Goal: Find specific page/section: Find specific page/section

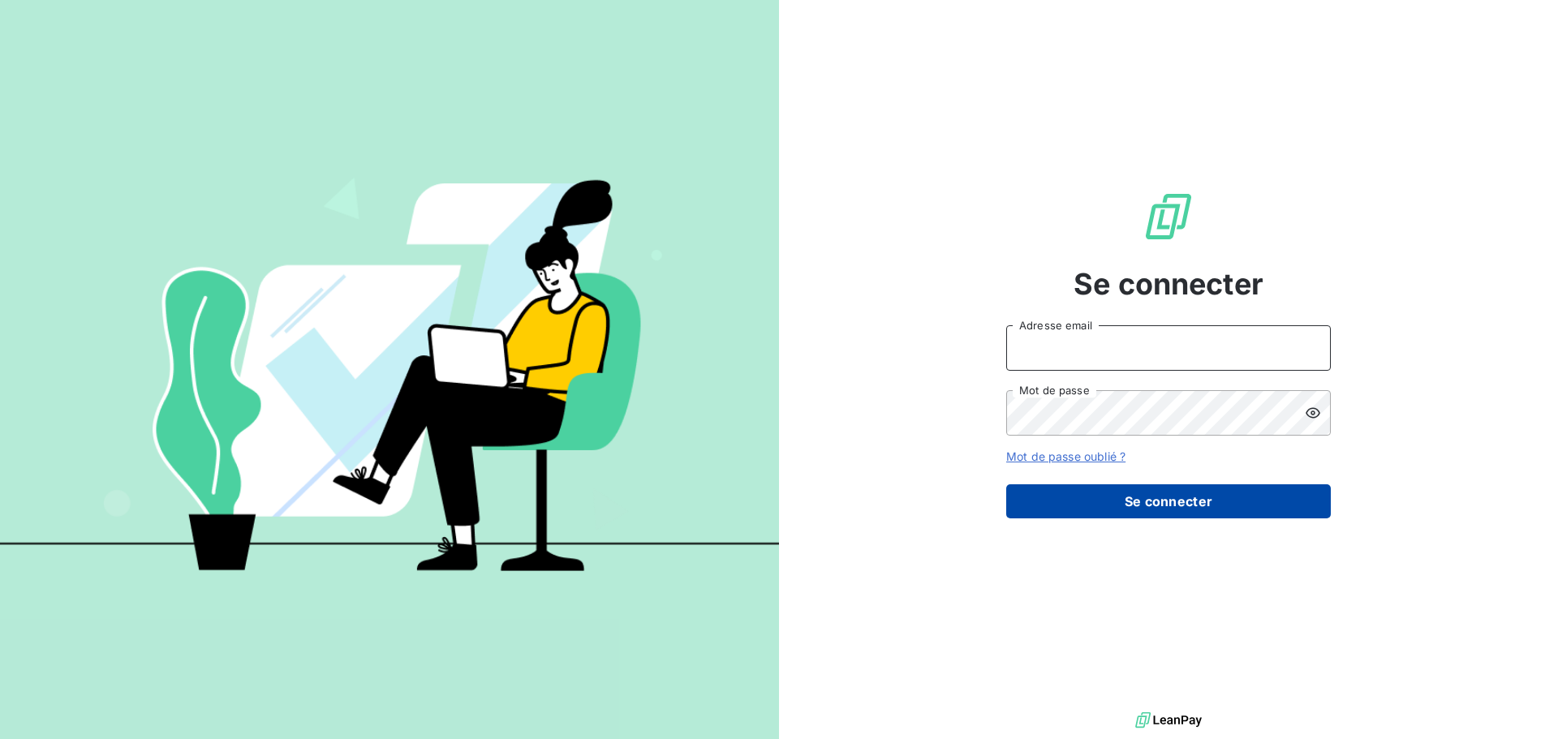
type input "[PERSON_NAME][EMAIL_ADDRESS][DOMAIN_NAME]"
click at [1154, 495] on button "Se connecter" at bounding box center [1168, 501] width 325 height 34
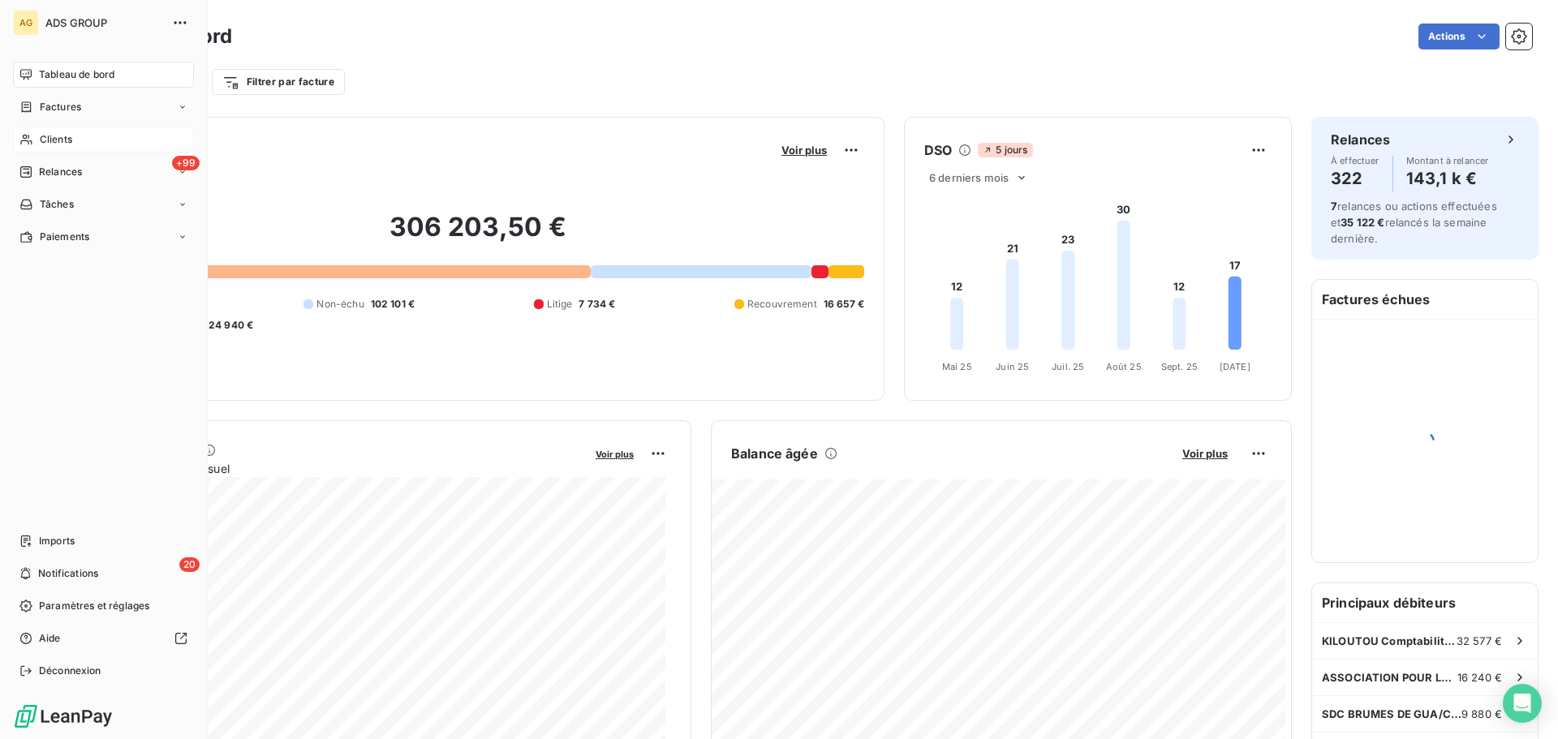
click at [36, 144] on div "Clients" at bounding box center [103, 140] width 181 height 26
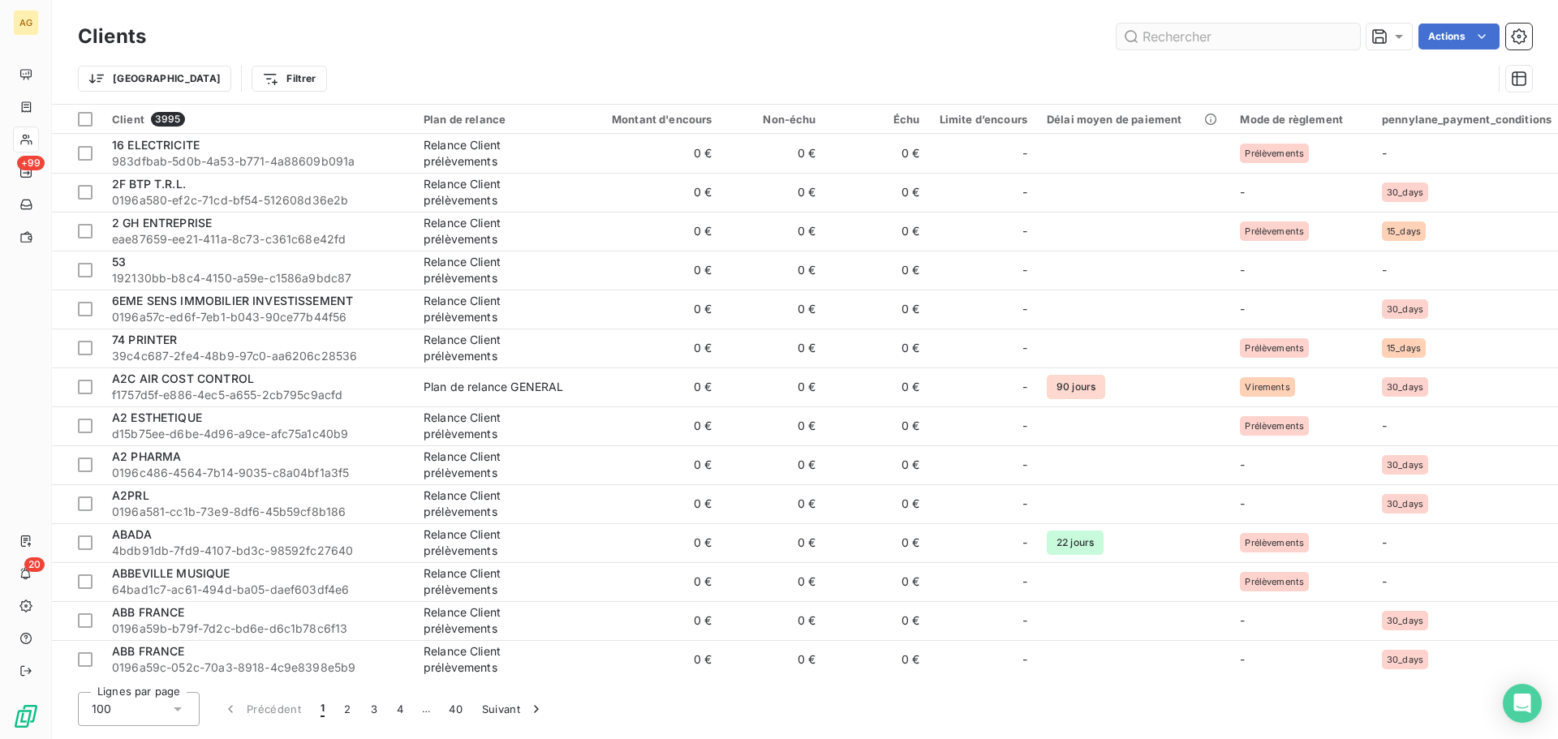
click at [1163, 39] on input "text" at bounding box center [1238, 37] width 243 height 26
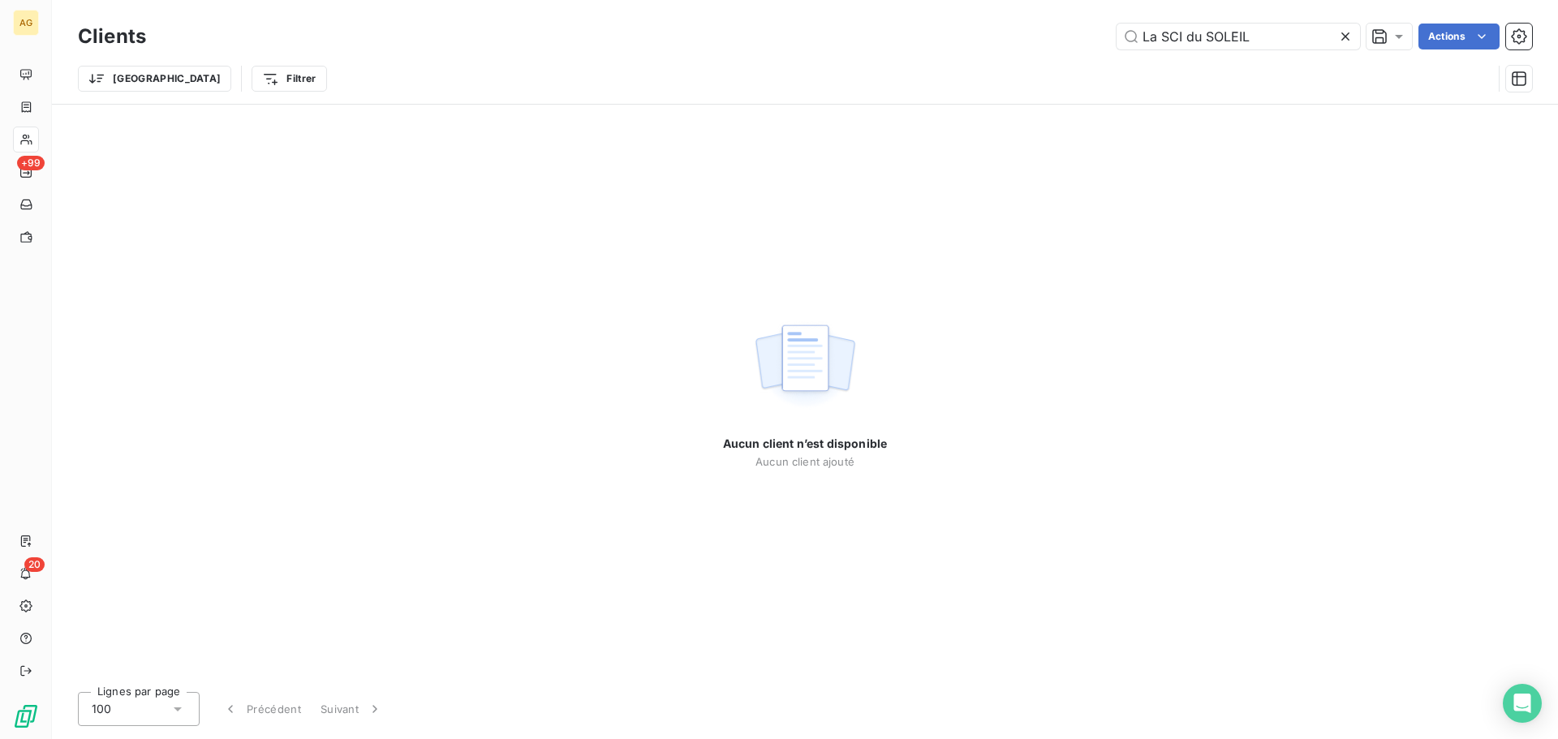
drag, startPoint x: 1123, startPoint y: 39, endPoint x: 887, endPoint y: 37, distance: 236.2
click at [887, 37] on div "La SCI du SOLEIL Actions" at bounding box center [849, 37] width 1367 height 26
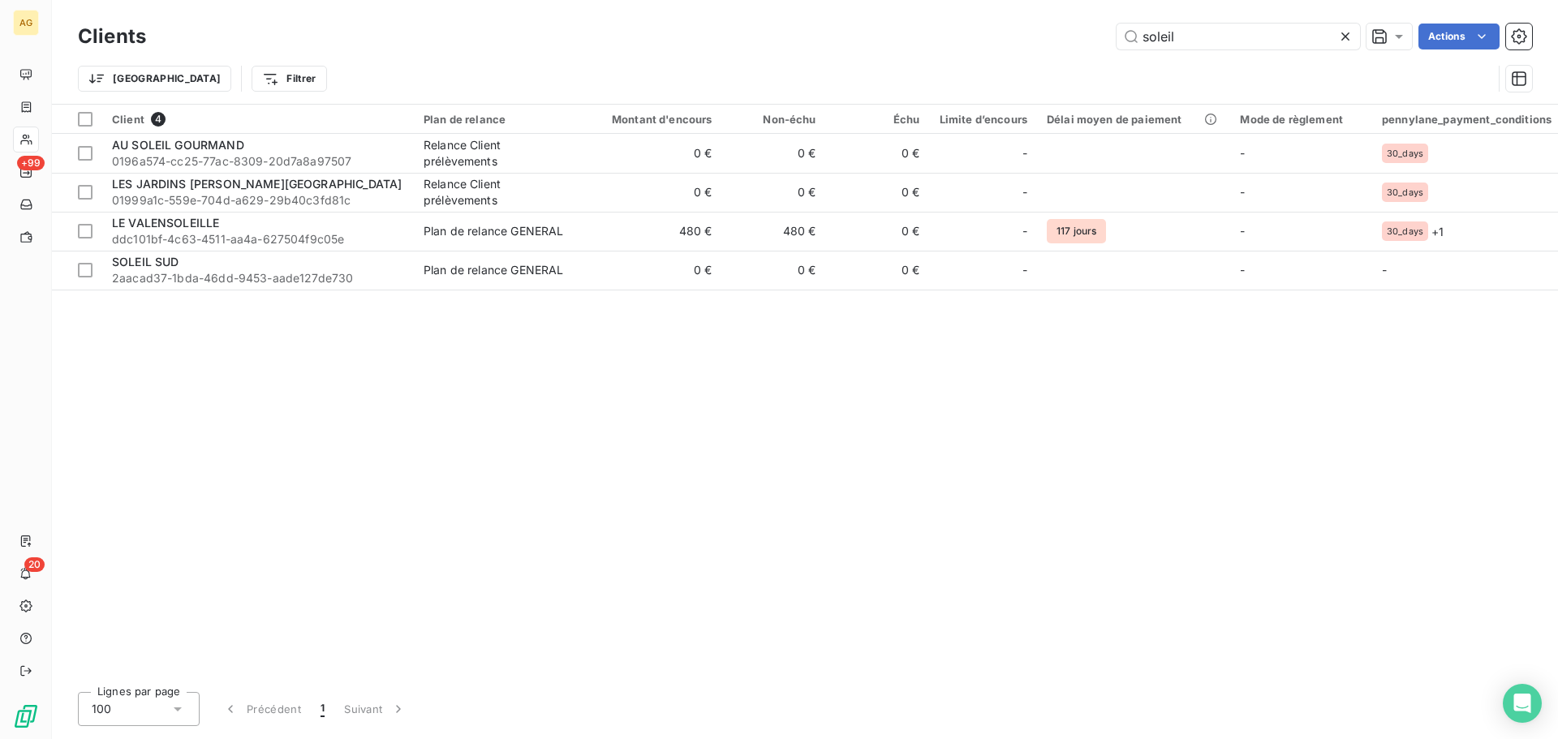
drag, startPoint x: 1200, startPoint y: 35, endPoint x: 1053, endPoint y: 31, distance: 147.7
click at [1053, 31] on div "soleil Actions" at bounding box center [849, 37] width 1367 height 26
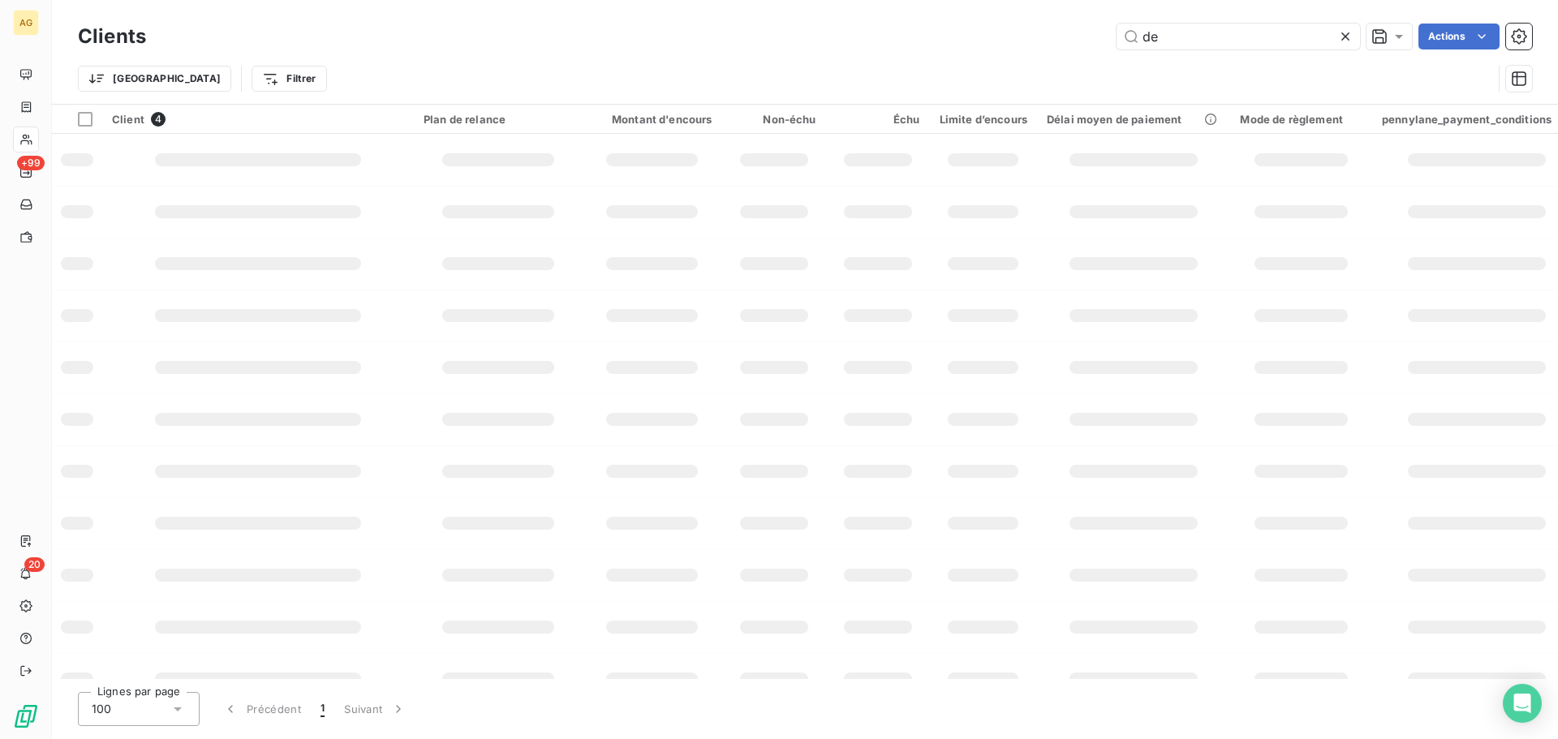
type input "d"
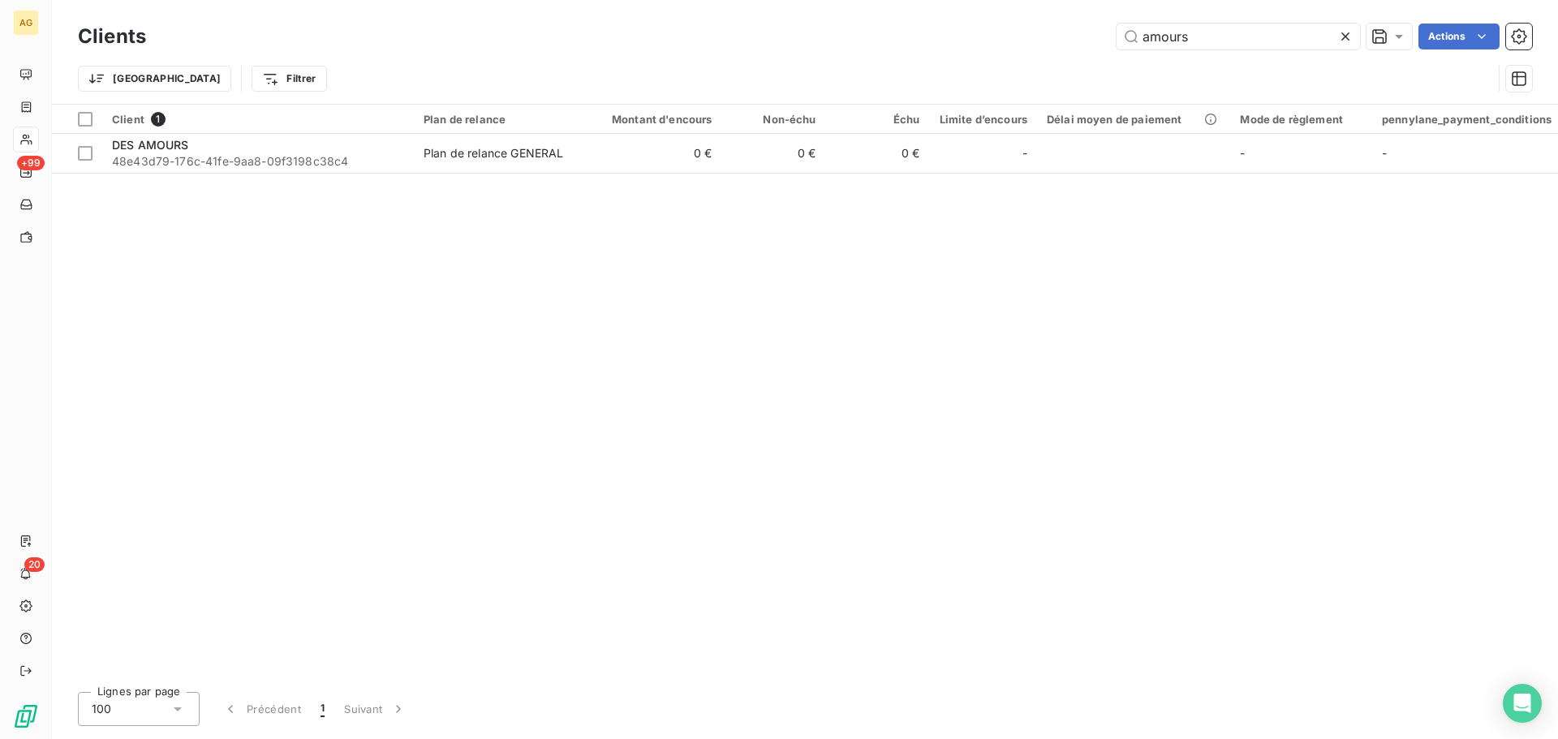
drag, startPoint x: 1196, startPoint y: 35, endPoint x: 1092, endPoint y: 35, distance: 103.9
click at [1092, 35] on div "amours Actions" at bounding box center [849, 37] width 1367 height 26
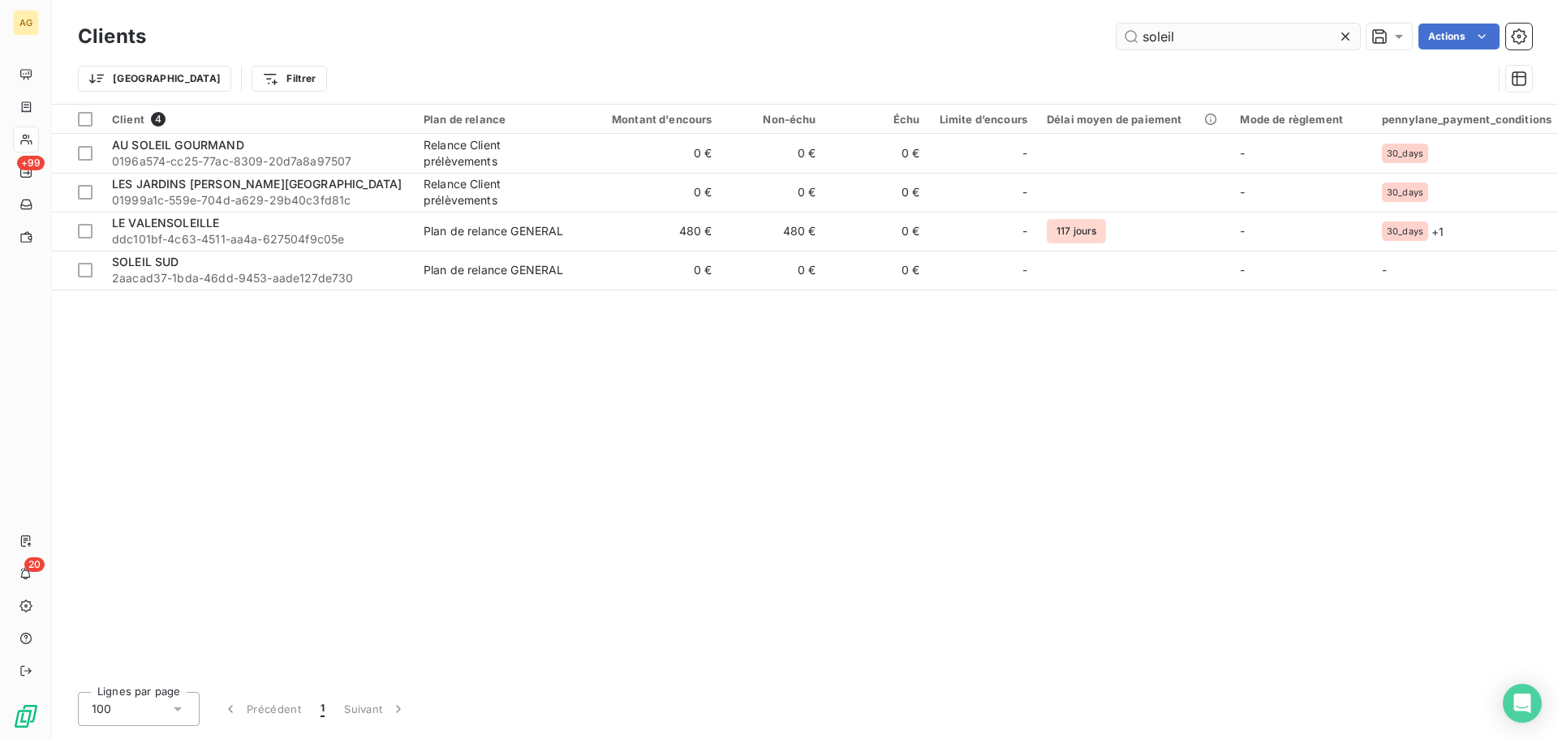
drag, startPoint x: 1194, startPoint y: 45, endPoint x: 1123, endPoint y: 35, distance: 71.3
click at [1123, 35] on input "soleil" at bounding box center [1238, 37] width 243 height 26
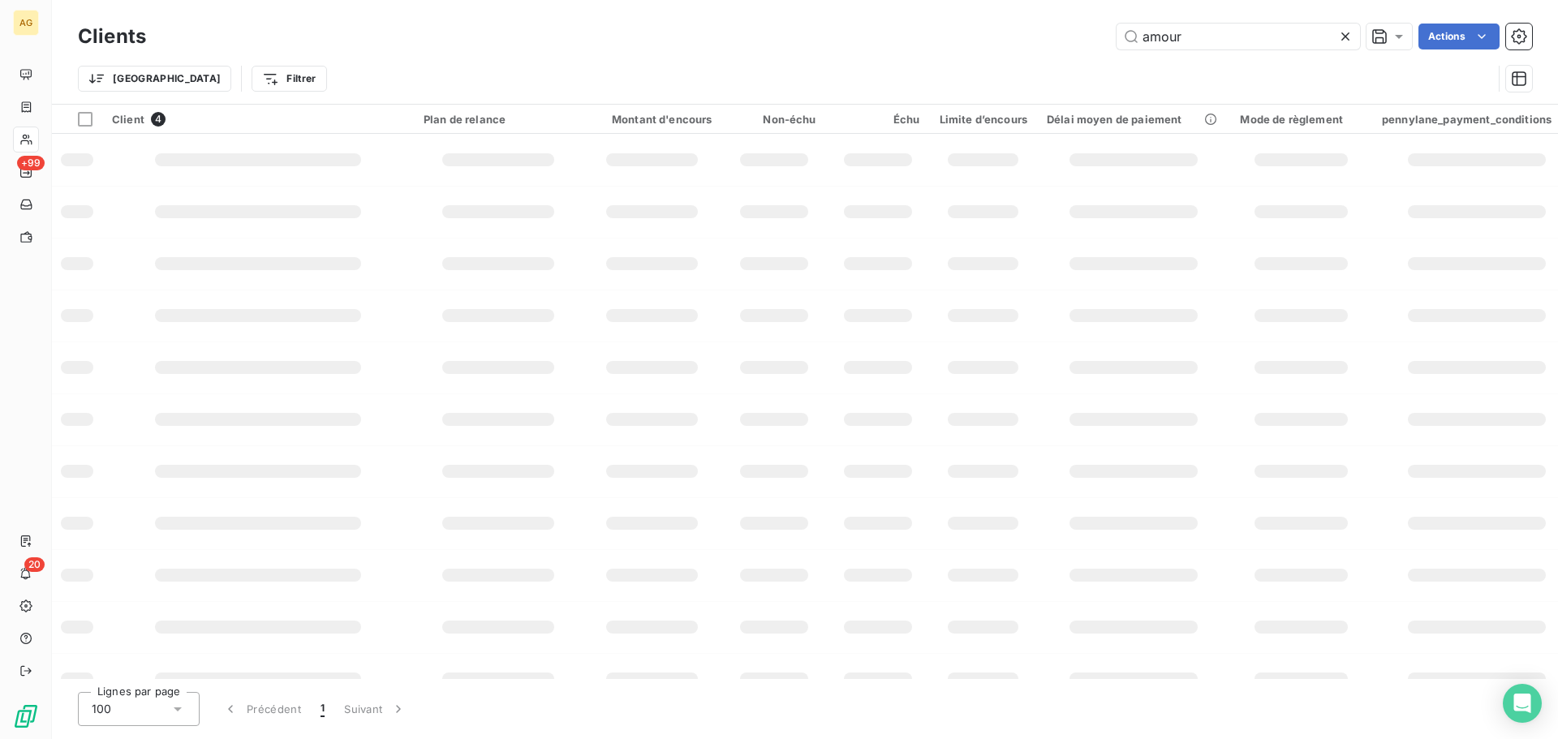
type input "amour"
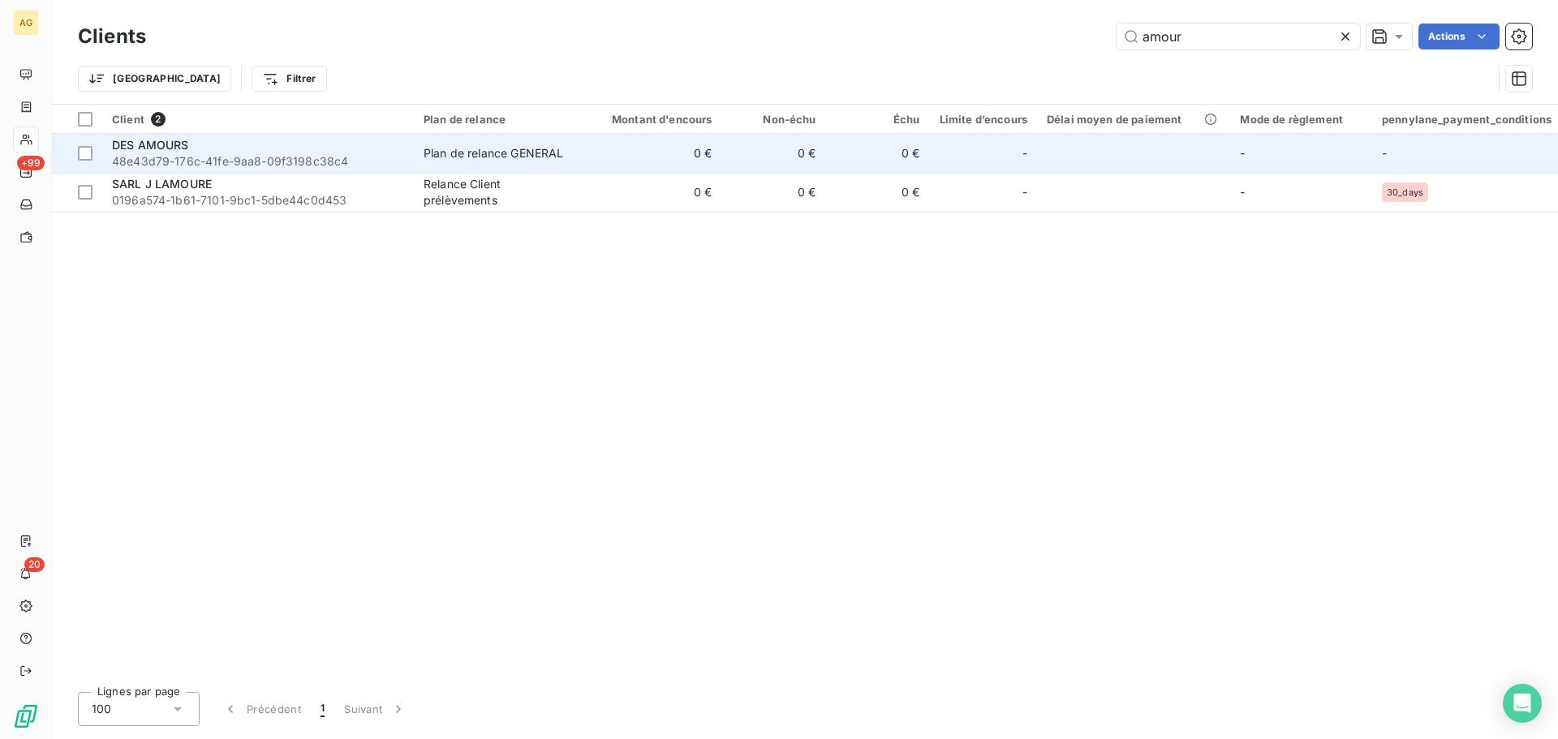
click at [191, 142] on div "DES AMOURS" at bounding box center [258, 145] width 292 height 16
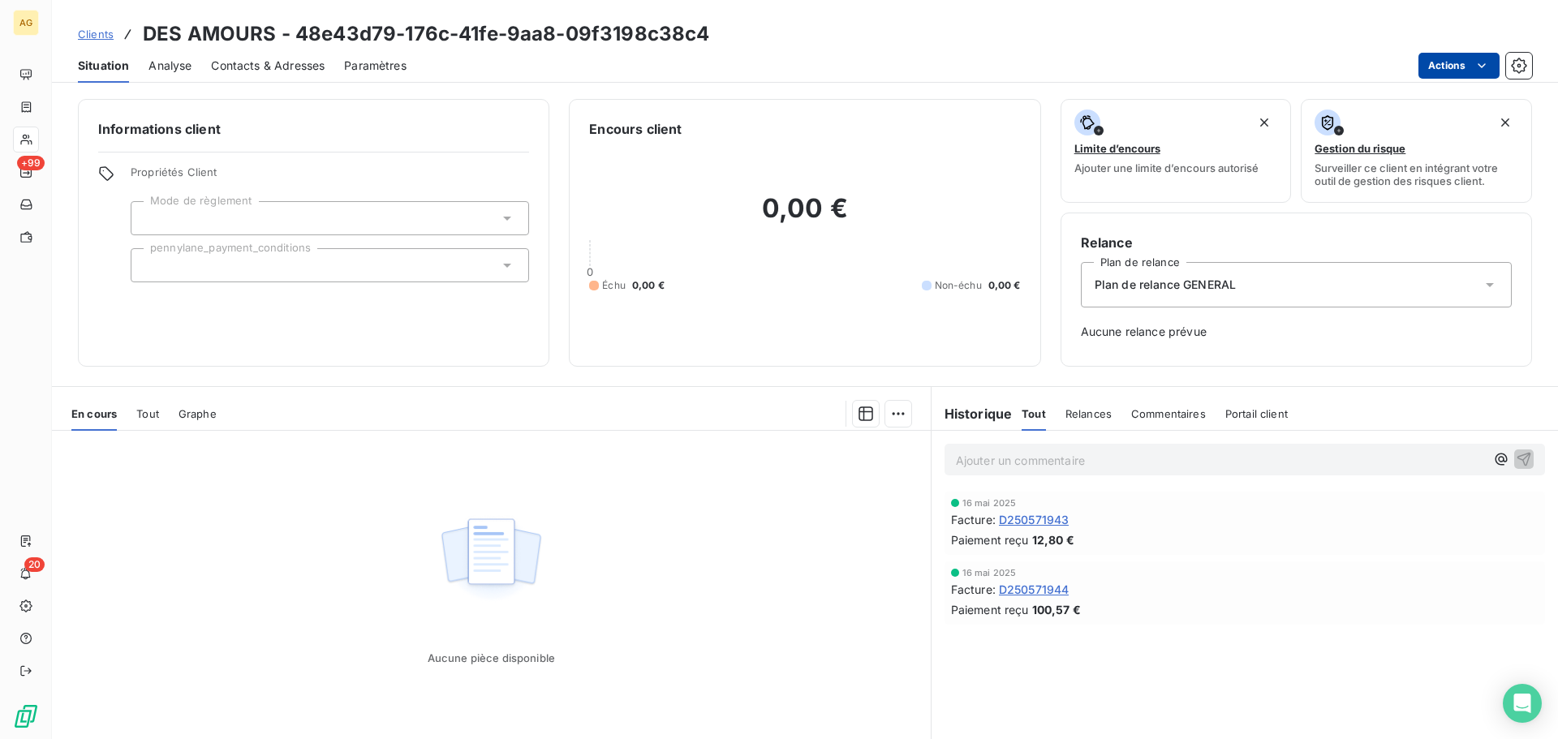
click at [1450, 67] on html "AG +99 20 Clients DES AMOURS - 48e43d79-176c-41fe-9aa8-09f3198c38c4 Situation A…" at bounding box center [779, 369] width 1558 height 739
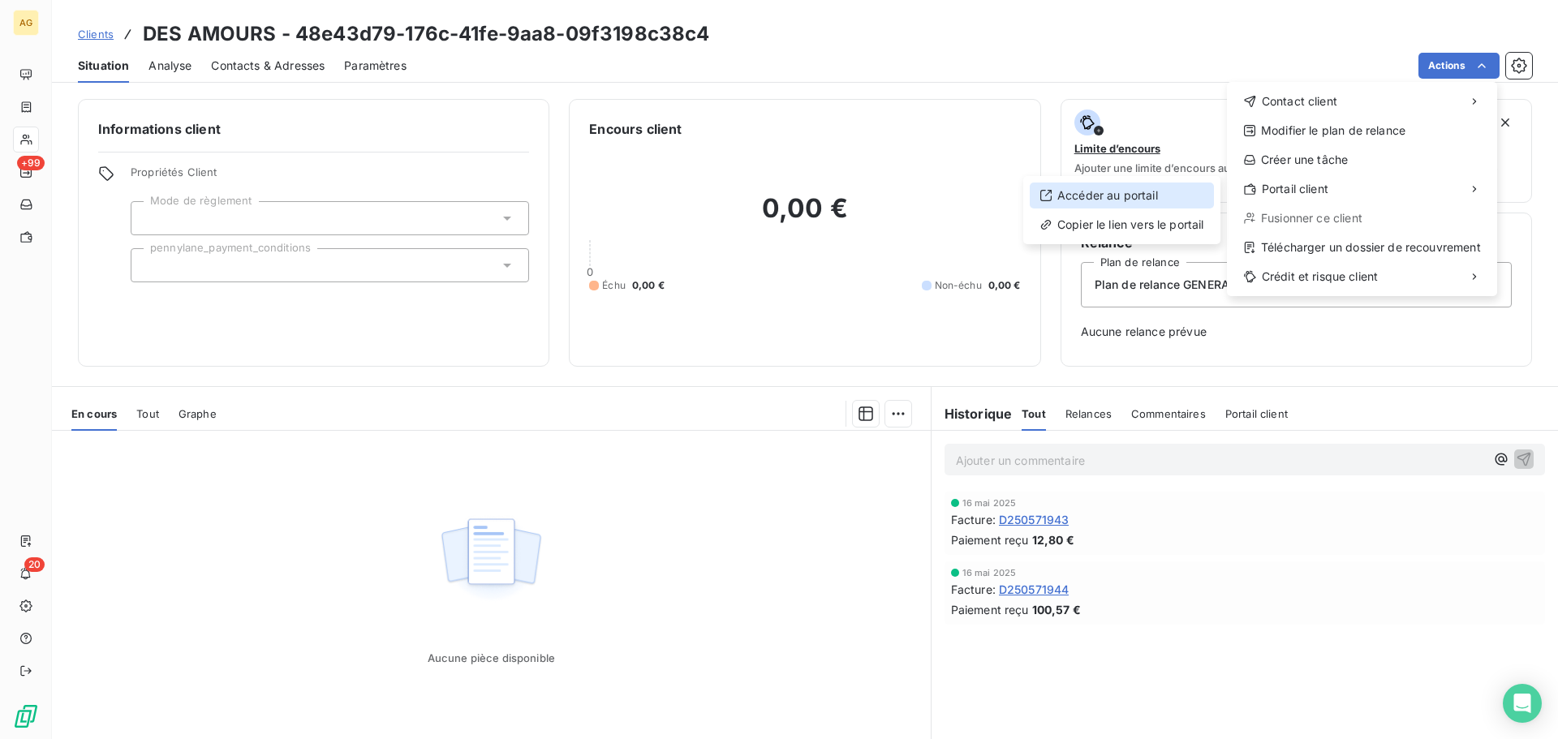
click at [1088, 201] on div "Accéder au portail" at bounding box center [1122, 196] width 184 height 26
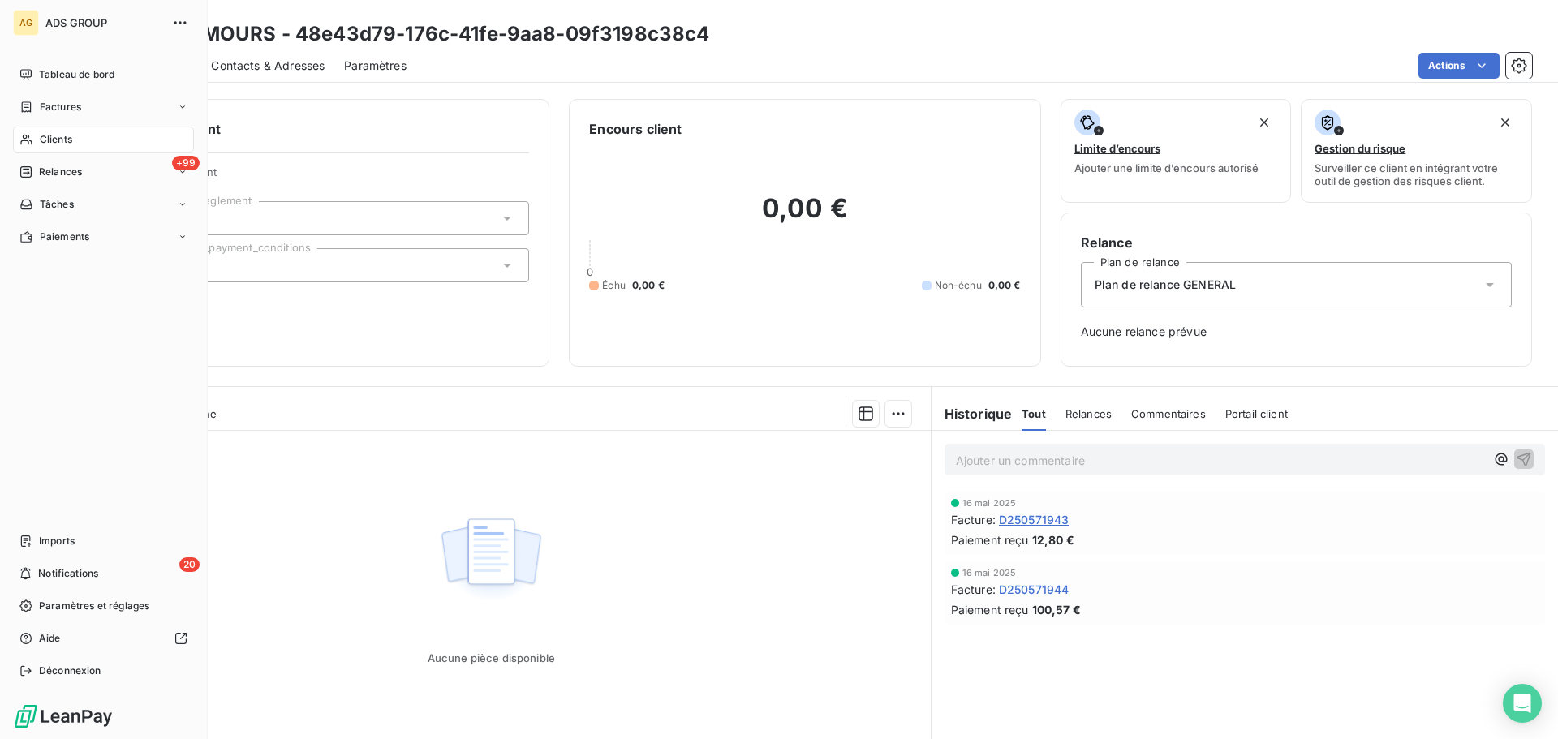
click at [54, 140] on span "Clients" at bounding box center [56, 139] width 32 height 15
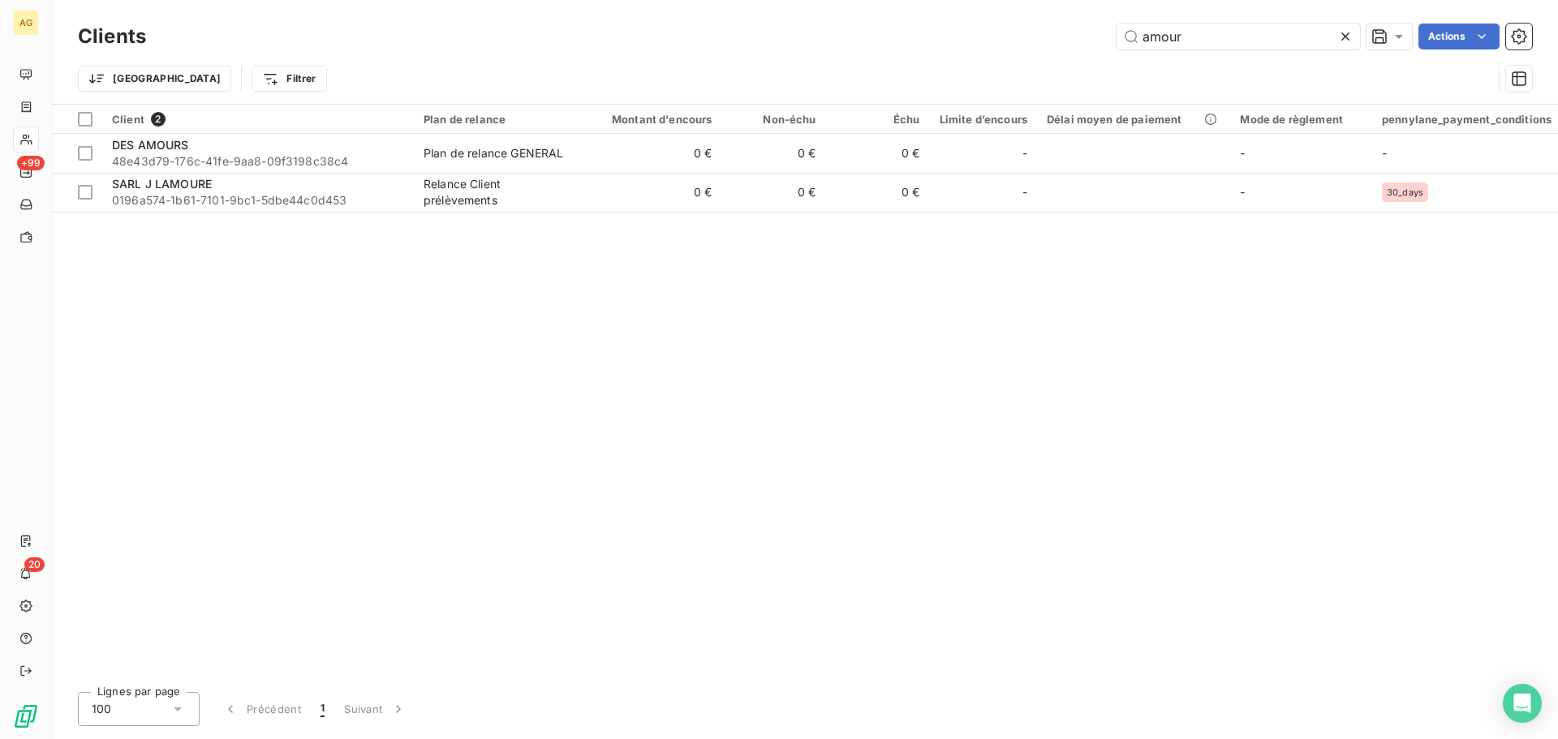
drag, startPoint x: 1195, startPoint y: 35, endPoint x: 978, endPoint y: 36, distance: 217.5
click at [978, 36] on div "amour Actions" at bounding box center [849, 37] width 1367 height 26
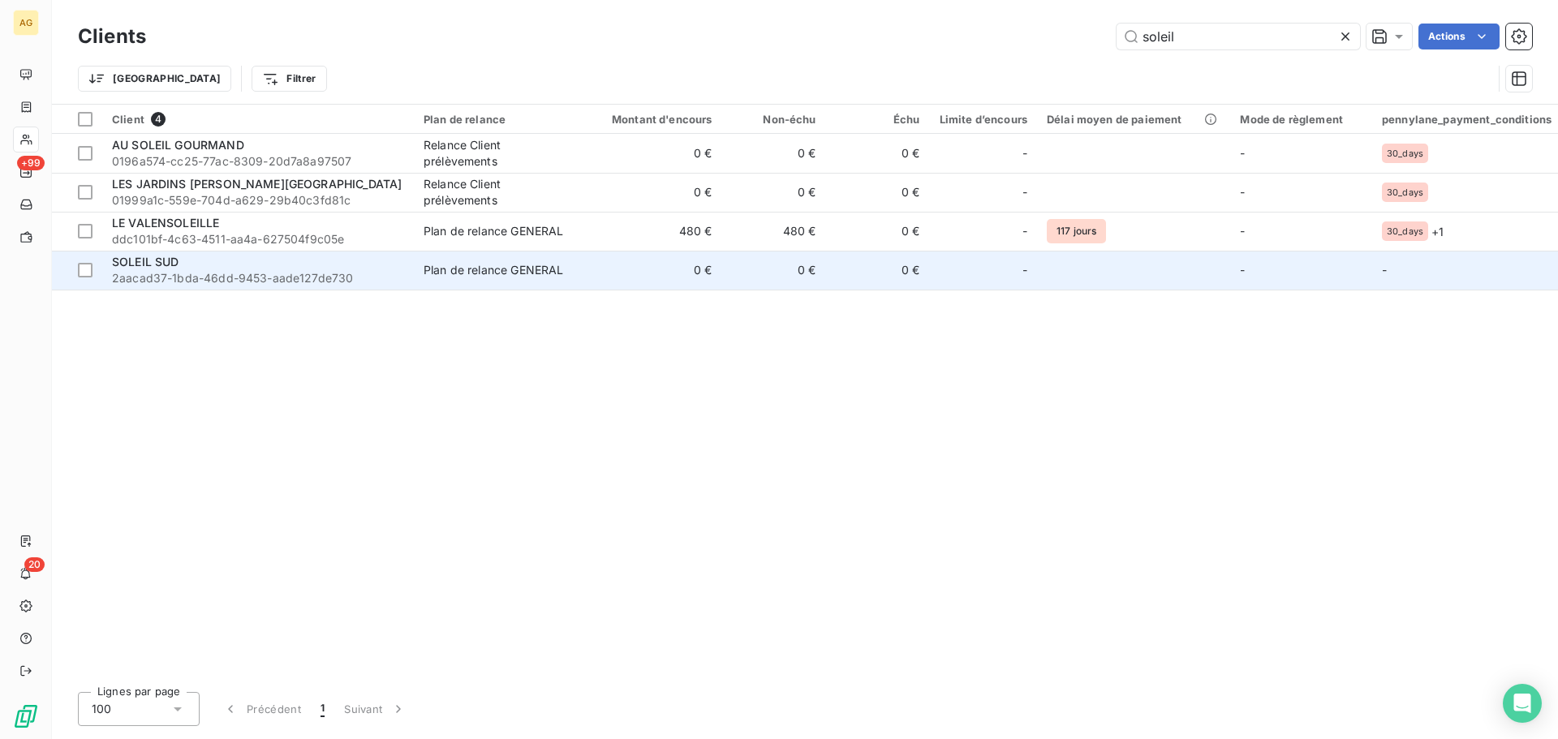
type input "soleil"
click at [221, 260] on div "SOLEIL SUD" at bounding box center [258, 262] width 292 height 16
